Goal: Information Seeking & Learning: Find specific fact

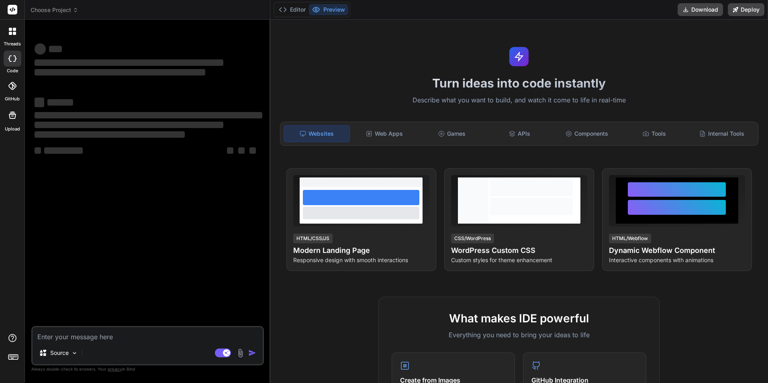
type textarea "x"
click at [73, 136] on textarea at bounding box center [148, 334] width 230 height 14
paste textarea "Find the below point of Learning Point of Nest.js"
type textarea "Find the below point of Learning Point of Nest.js"
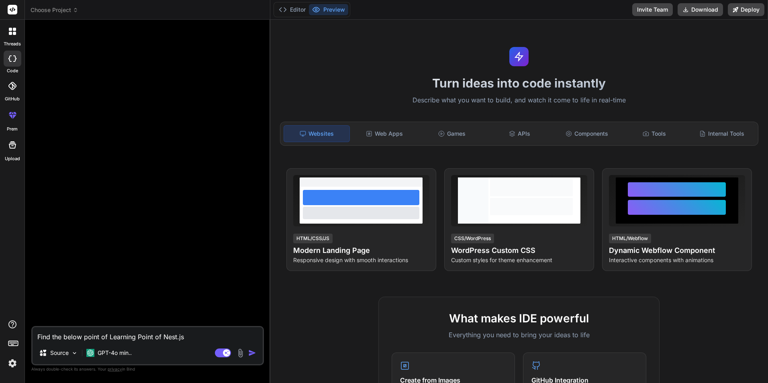
type textarea "x"
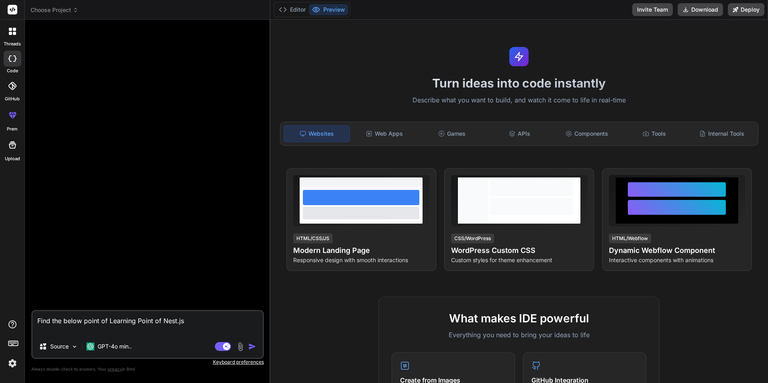
type textarea "Find the below point of Learning Point of Nest.js c"
type textarea "x"
type textarea "Find the below point of Learning Point of Nest.js co"
type textarea "x"
type textarea "Find the below point of Learning Point of Nest.js cor"
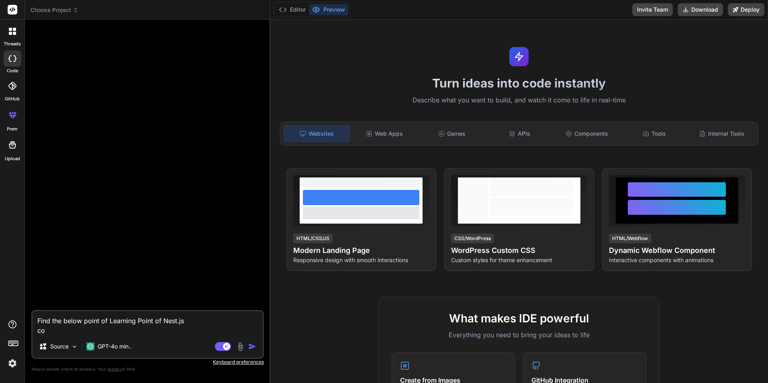
type textarea "x"
type textarea "Find the below point of Learning Point of Nest.[PERSON_NAME]"
type textarea "x"
type textarea "Find the below point of Learning Point of Nest.js corre"
type textarea "x"
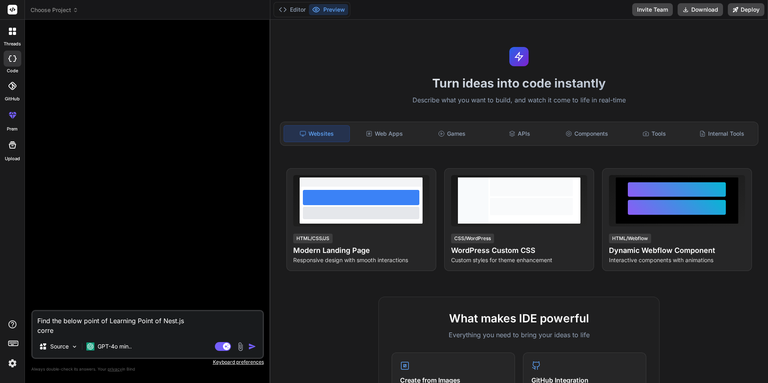
type textarea "Find the below point of Learning Point of Nest.js correc"
type textarea "x"
type textarea "Find the below point of Learning Point of Nest.js correct"
type textarea "x"
type textarea "Find the below point of Learning Point of Nest.js correct"
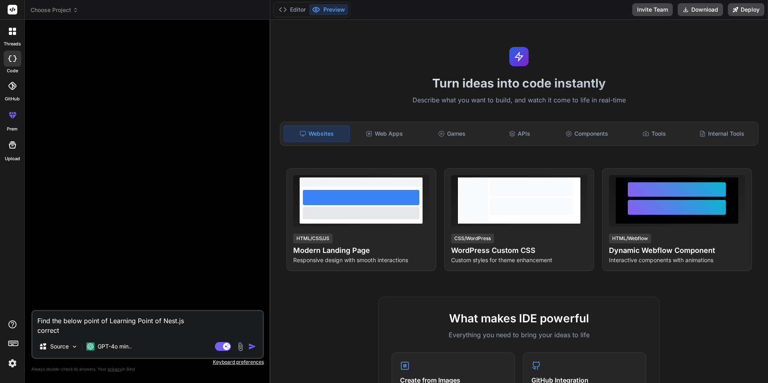
type textarea "x"
type textarea "Find the below point of Learning Point of Nest.js correct t"
type textarea "x"
type textarea "Find the below point of Learning Point of Nest.js correct th"
type textarea "x"
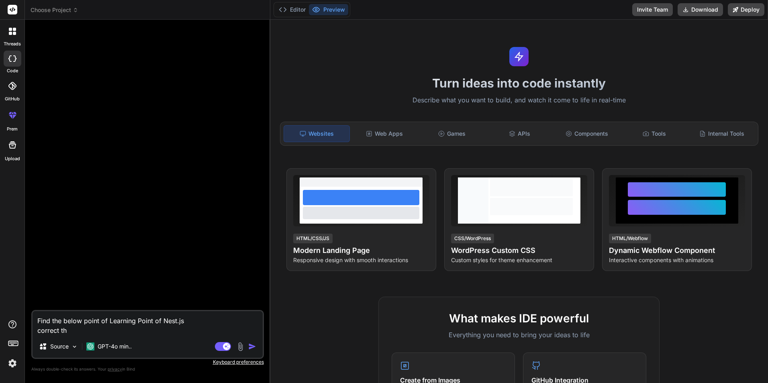
type textarea "Find the below point of Learning Point of Nest.js correct thi"
type textarea "x"
type textarea "Find the below point of Learning Point of Nest.js correct this"
type textarea "x"
type textarea "Find the below point of Learning Point of Nest.js correct this"
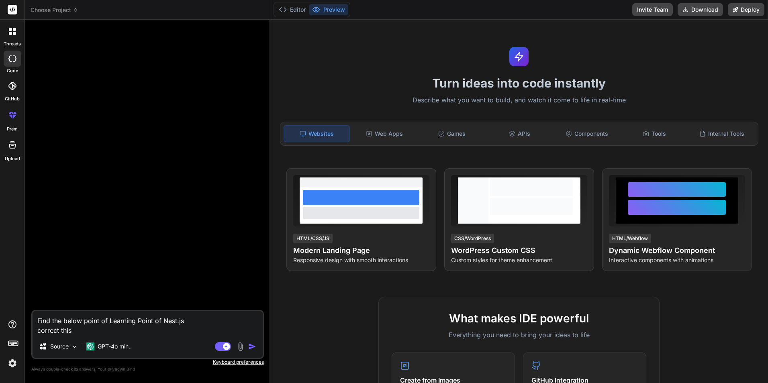
type textarea "x"
type textarea "Find the below point of Learning Point of Nest.js correct this s"
type textarea "x"
type textarea "Find the below point of Learning Point of Nest.js correct this se"
type textarea "x"
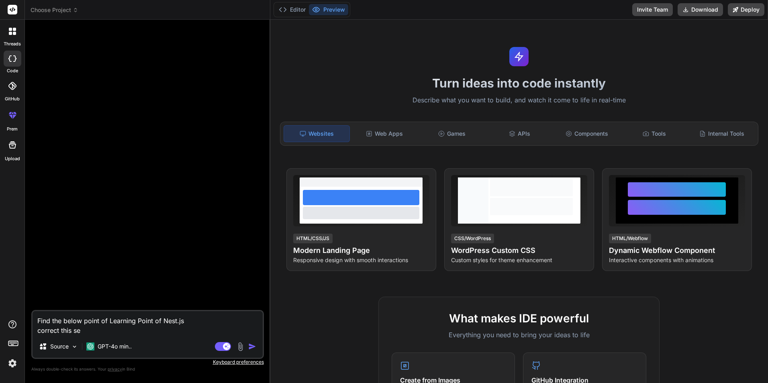
type textarea "Find the below point of Learning Point of Nest.js correct this sen"
type textarea "x"
type textarea "Find the below point of Learning Point of Nest.js correct this sent"
type textarea "x"
type textarea "Find the below point of Learning Point of Nest.js correct this sente"
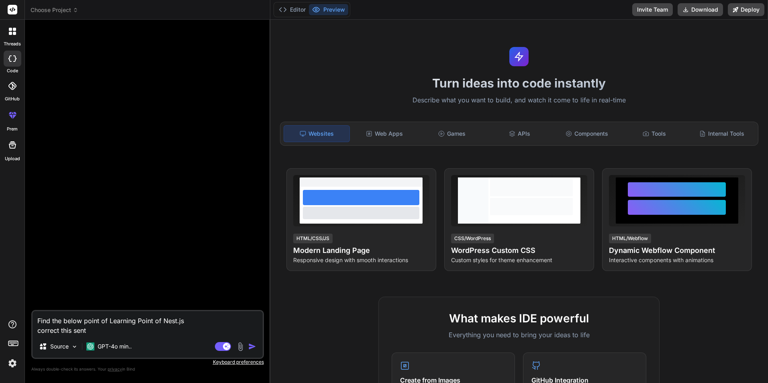
type textarea "x"
type textarea "Find the below point of Learning Point of Nest.js correct this senten"
type textarea "x"
type textarea "Find the below point of Learning Point of Nest.js correct this sentenc"
type textarea "x"
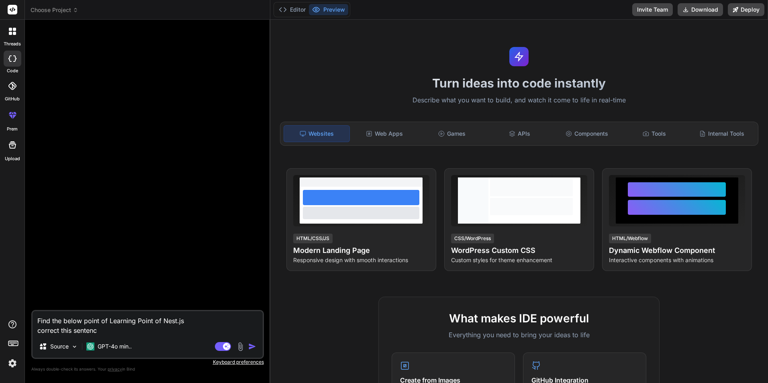
type textarea "Find the below point of Learning Point of Nest.js correct this sentence"
type textarea "x"
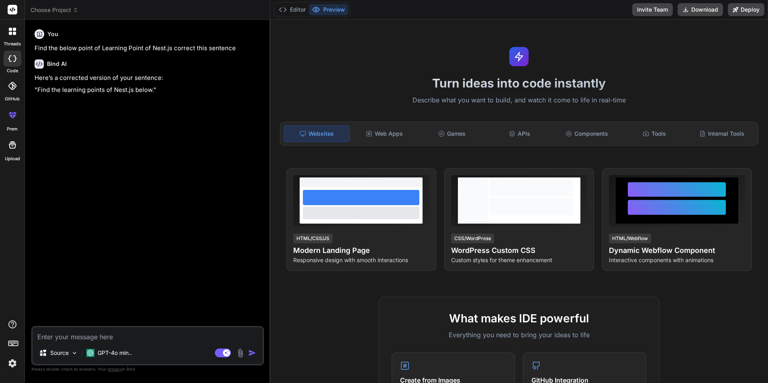
type textarea "x"
drag, startPoint x: 152, startPoint y: 90, endPoint x: 37, endPoint y: 90, distance: 114.5
click at [37, 90] on p ""Find the learning points of Nest.js below."" at bounding box center [149, 90] width 228 height 9
copy p "Find the learning points of Nest.js below"
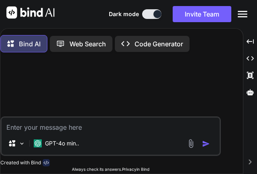
type textarea "x"
